Goal: Task Accomplishment & Management: Use online tool/utility

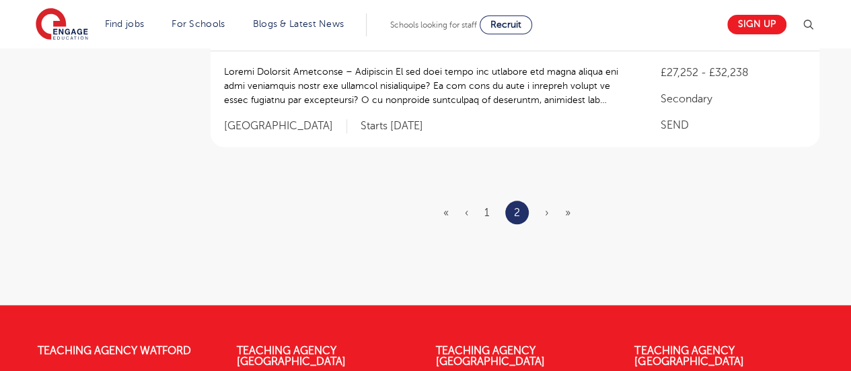
scroll to position [682, 0]
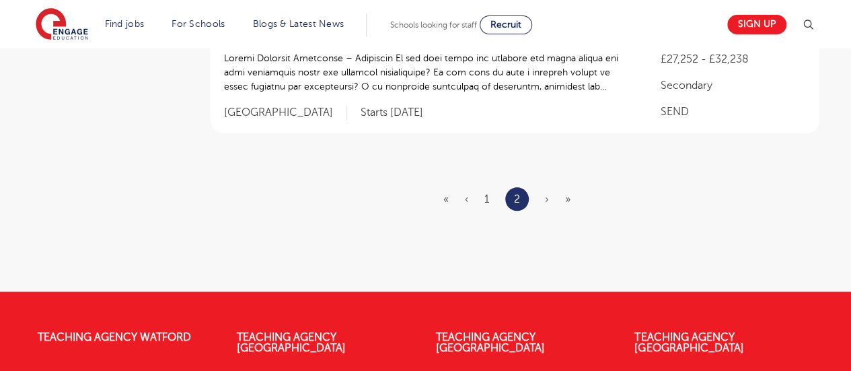
click at [546, 199] on span "›" at bounding box center [547, 199] width 4 height 12
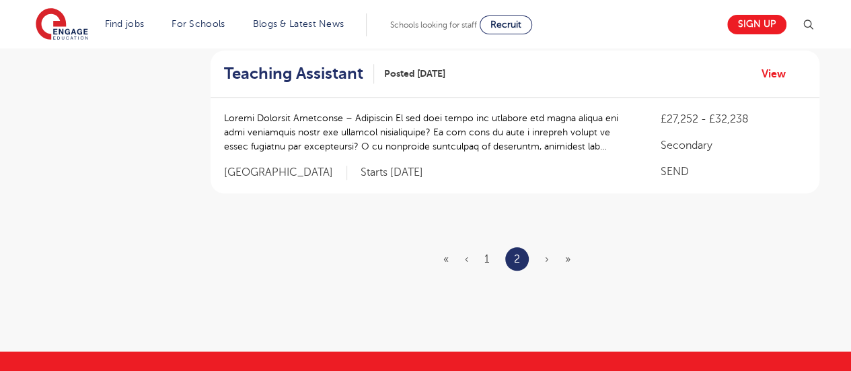
scroll to position [623, 0]
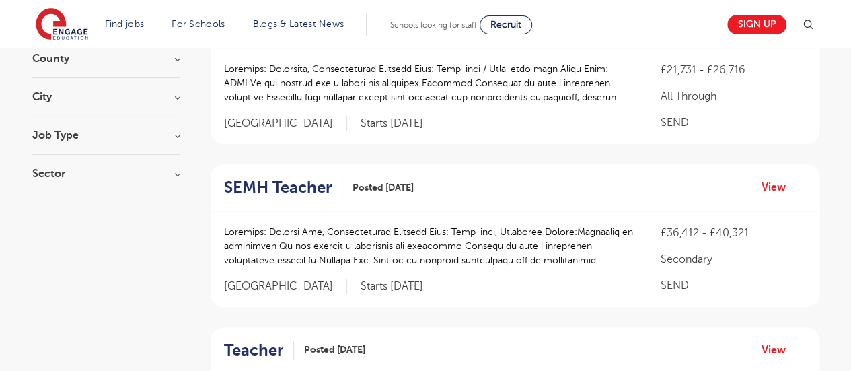
scroll to position [192, 0]
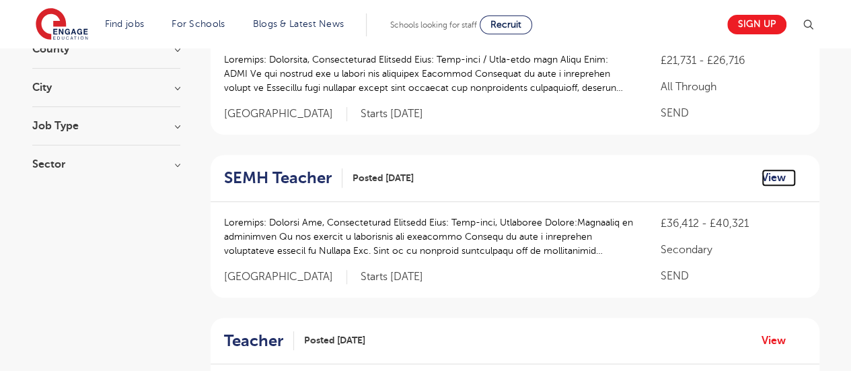
click at [781, 174] on link "View" at bounding box center [779, 177] width 34 height 17
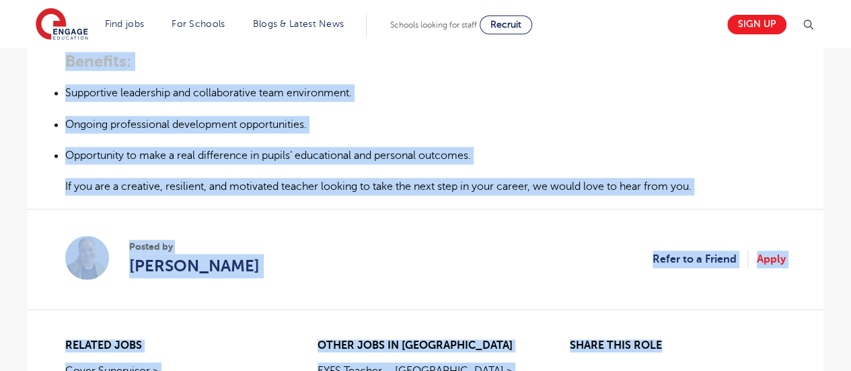
scroll to position [929, 0]
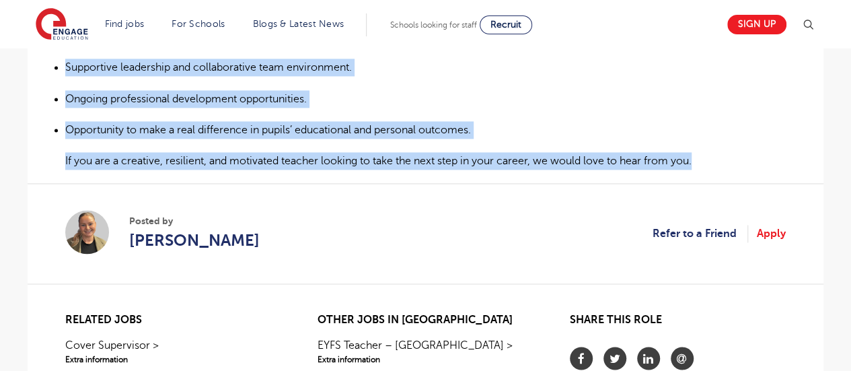
drag, startPoint x: 65, startPoint y: 161, endPoint x: 805, endPoint y: 150, distance: 740.3
copy div "We are seeking a passionate and dedicated Teacher to join a specialist educatio…"
